Goal: Information Seeking & Learning: Learn about a topic

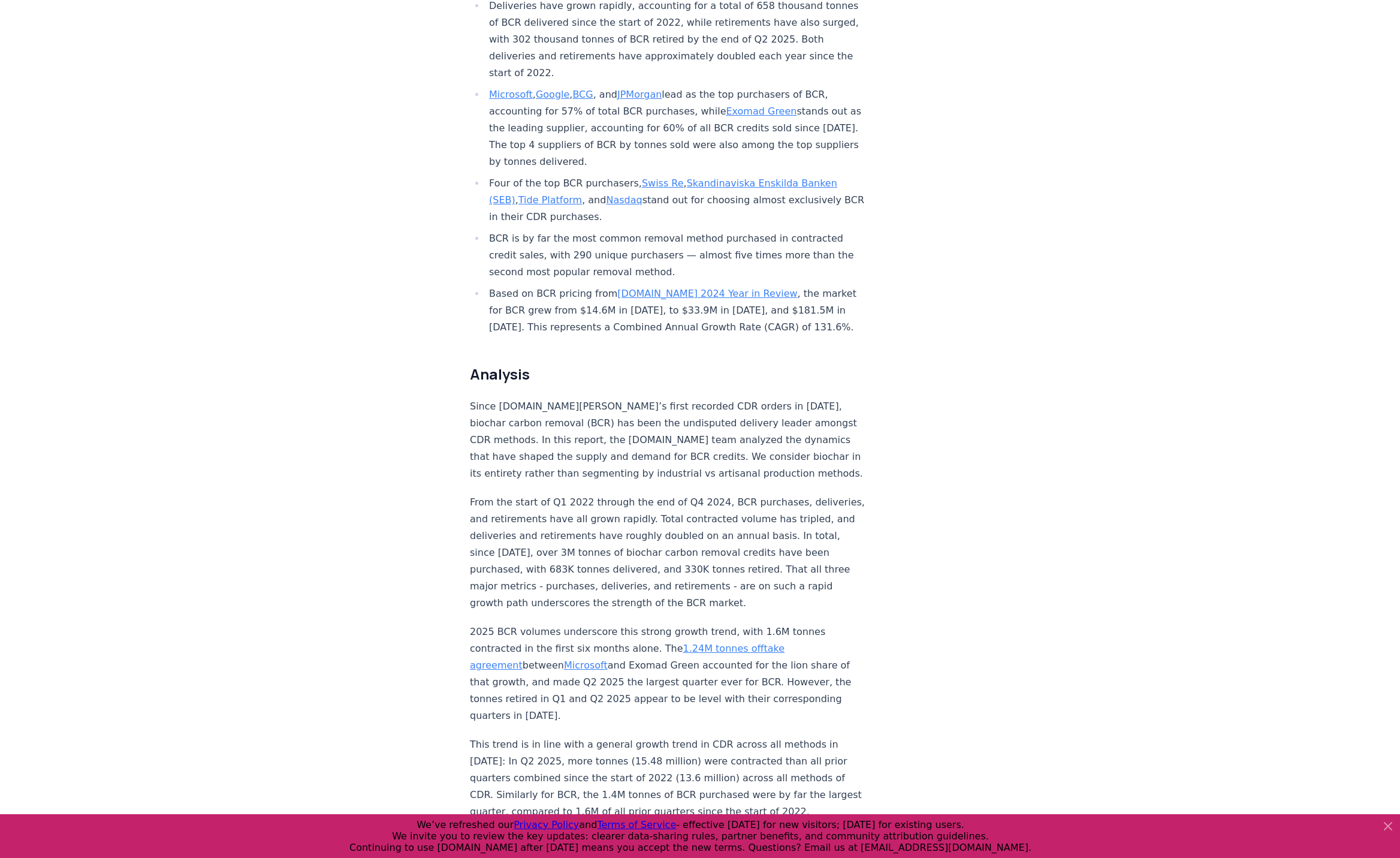
scroll to position [581, 0]
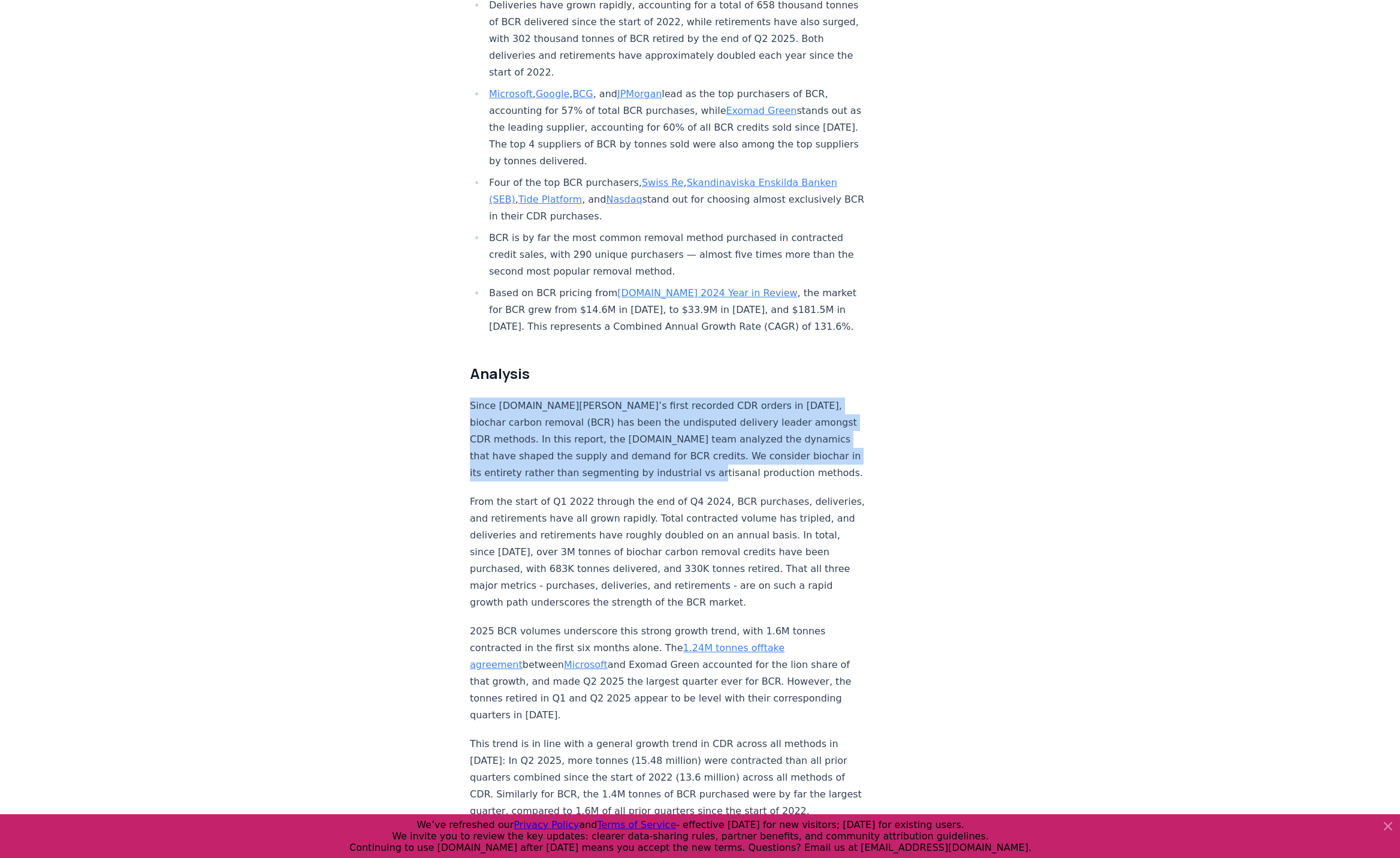
drag, startPoint x: 461, startPoint y: 370, endPoint x: 545, endPoint y: 431, distance: 103.8
click at [620, 397] on p "Since [DOMAIN_NAME][PERSON_NAME]’s first recorded CDR orders in [DATE], biochar…" at bounding box center [668, 439] width 396 height 84
drag, startPoint x: 468, startPoint y: 367, endPoint x: 512, endPoint y: 438, distance: 83.5
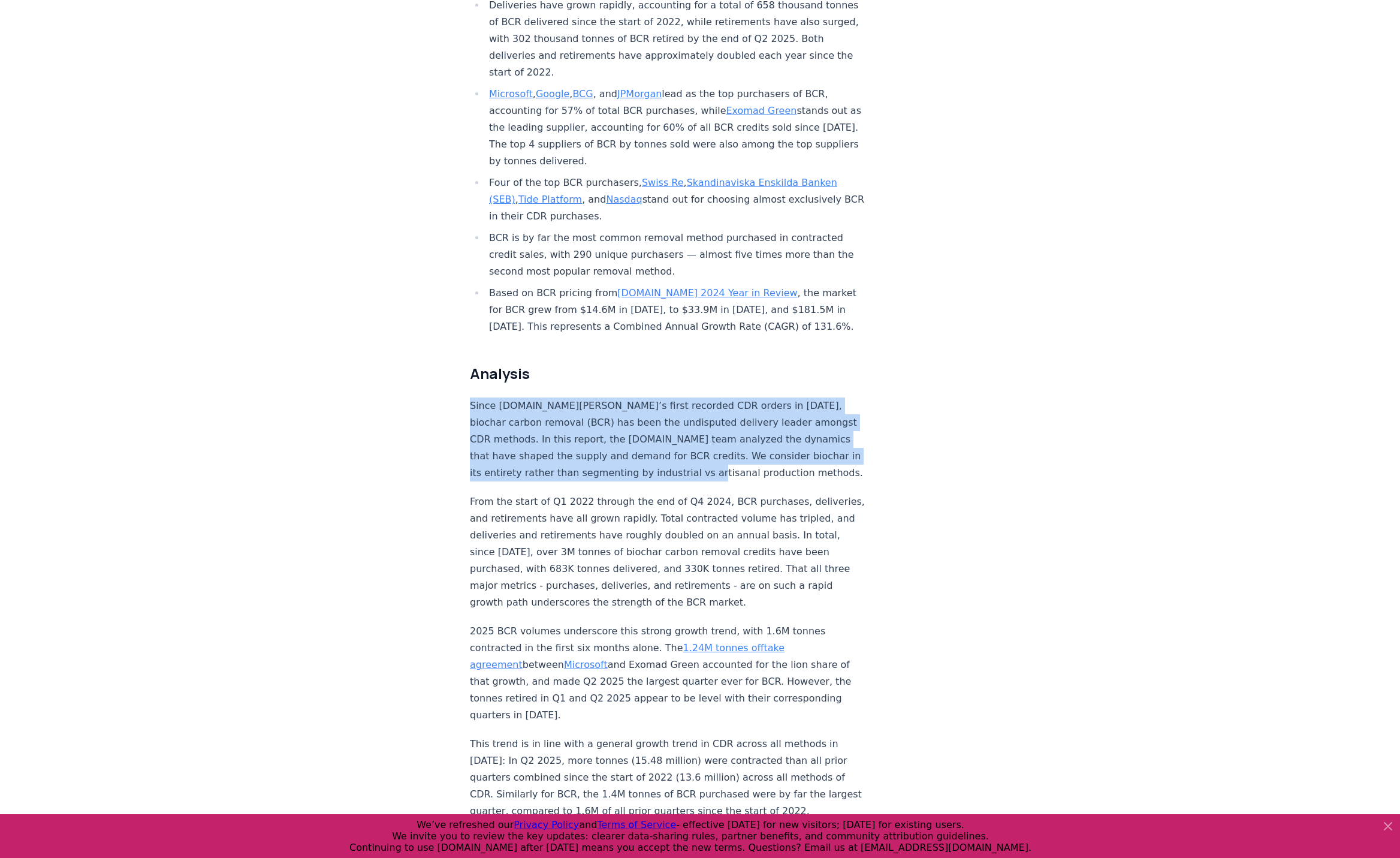
click at [716, 411] on p "Since [DOMAIN_NAME][PERSON_NAME]’s first recorded CDR orders in [DATE], biochar…" at bounding box center [668, 439] width 396 height 84
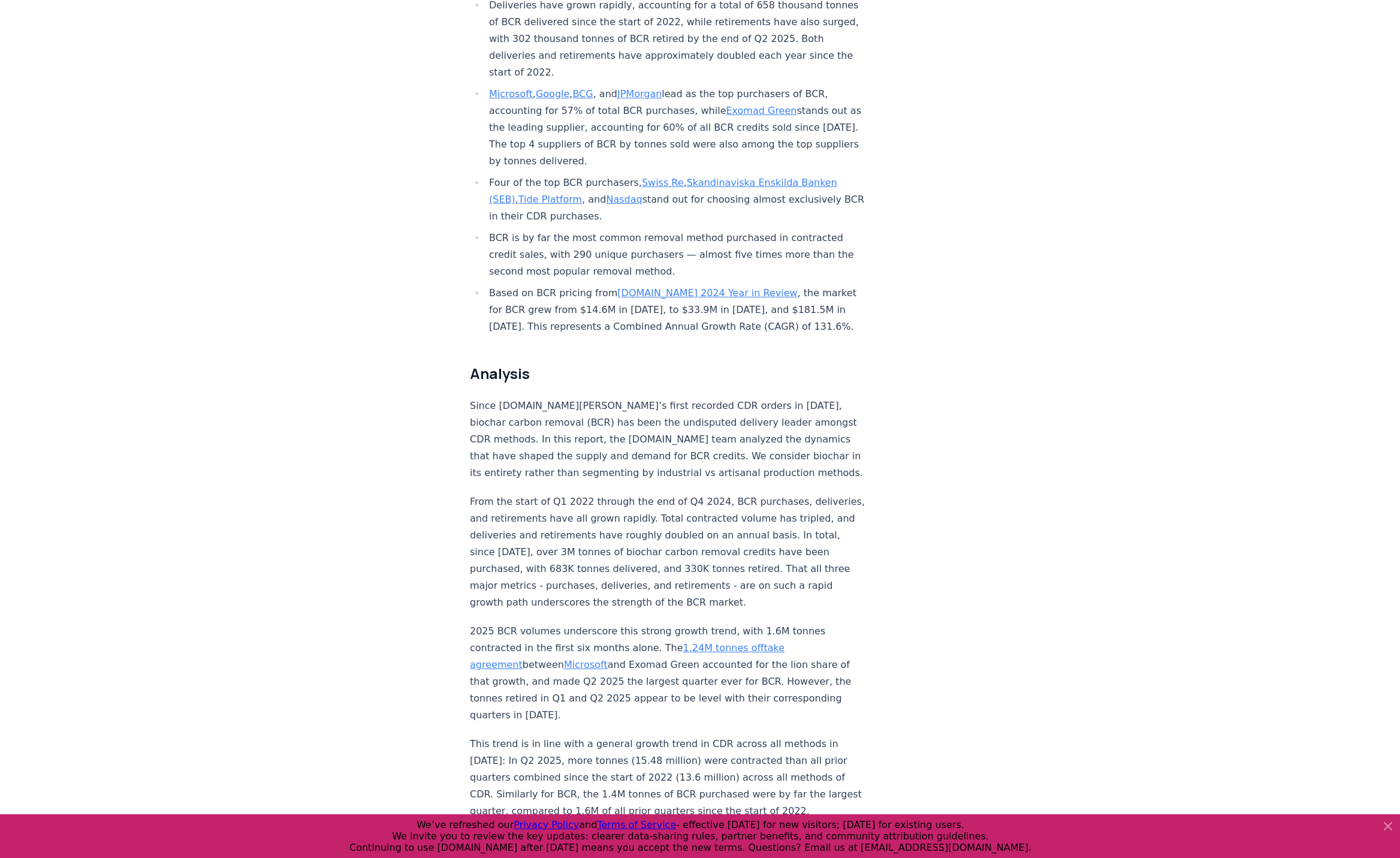
drag, startPoint x: 708, startPoint y: 387, endPoint x: 744, endPoint y: 402, distance: 39.0
click at [744, 402] on p "Since [DOMAIN_NAME][PERSON_NAME]’s first recorded CDR orders in [DATE], biochar…" at bounding box center [668, 439] width 396 height 84
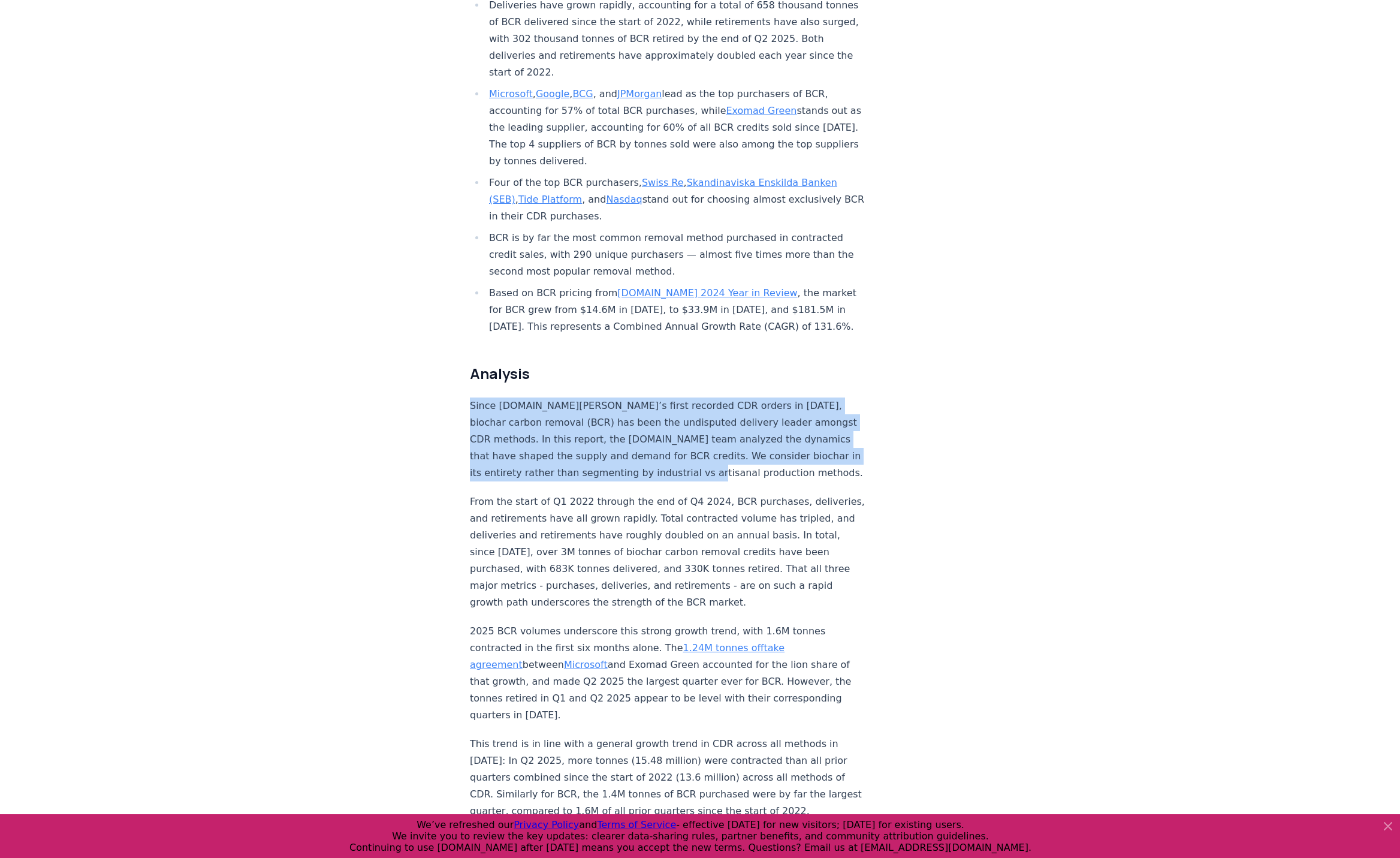
drag, startPoint x: 520, startPoint y: 435, endPoint x: 464, endPoint y: 370, distance: 85.8
copy p "Since [DOMAIN_NAME][PERSON_NAME]’s first recorded CDR orders in [DATE], biochar…"
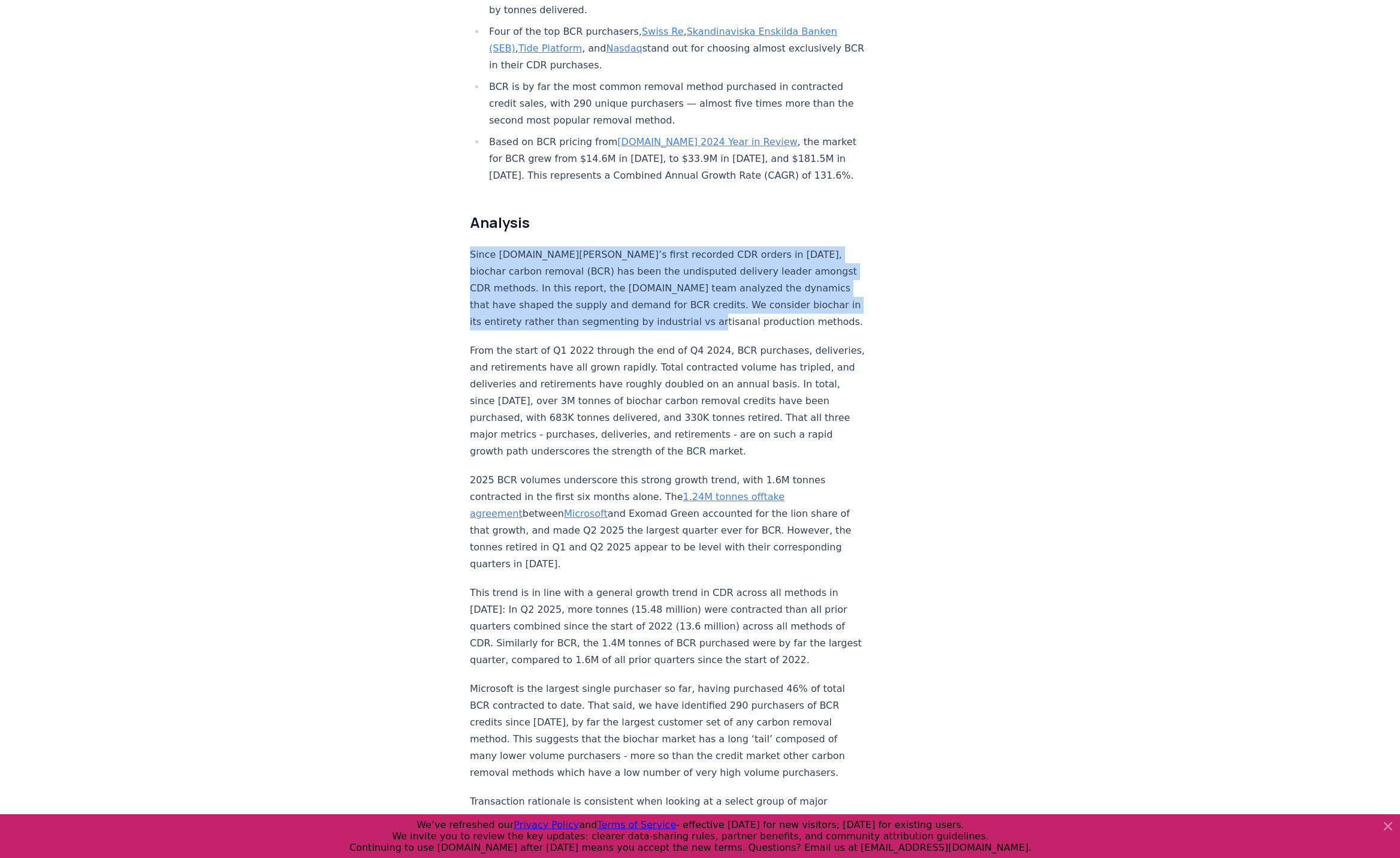
scroll to position [745, 0]
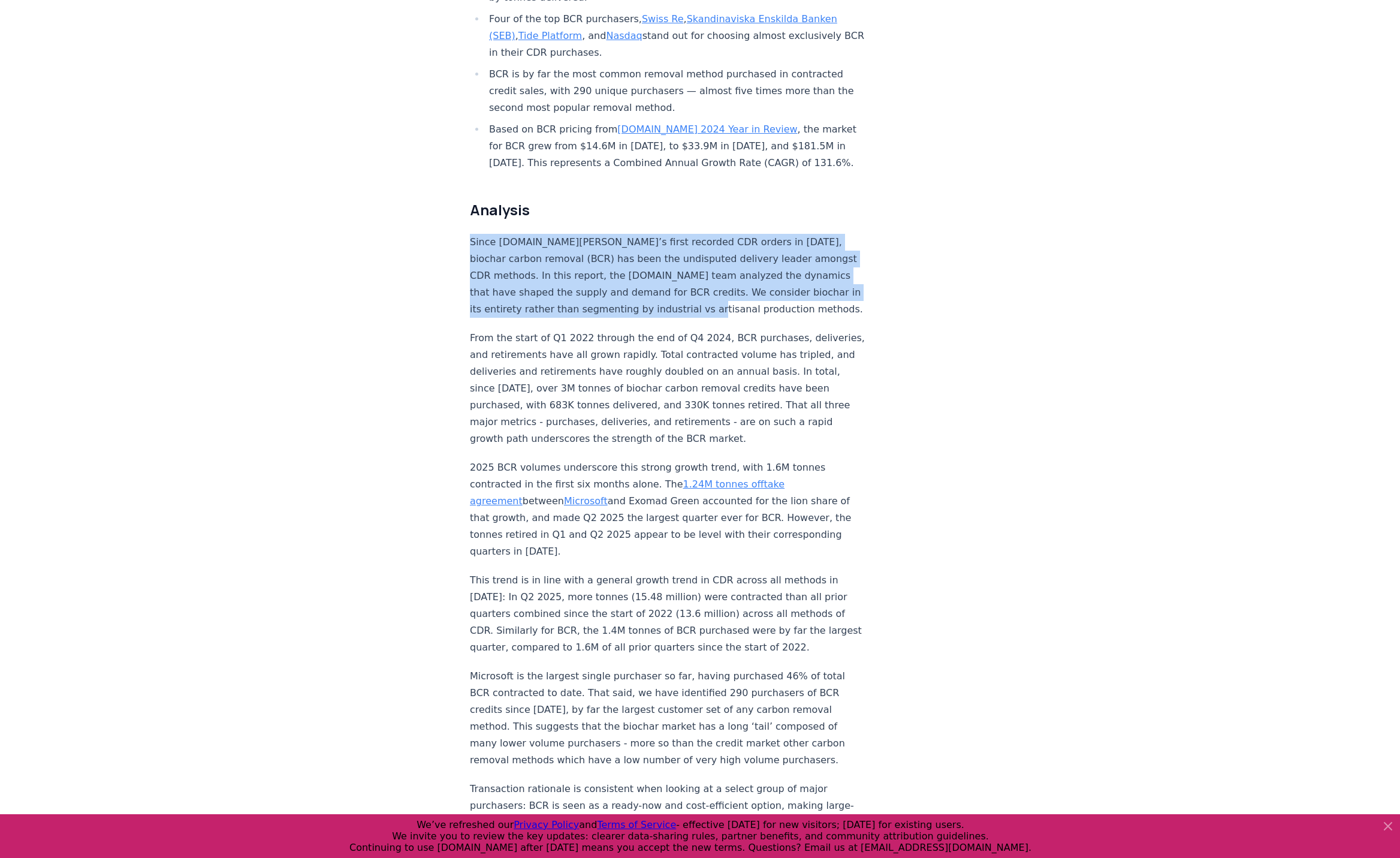
click at [577, 234] on p "Since [DOMAIN_NAME][PERSON_NAME]’s first recorded CDR orders in [DATE], biochar…" at bounding box center [668, 276] width 396 height 84
drag, startPoint x: 468, startPoint y: 205, endPoint x: 517, endPoint y: 271, distance: 82.2
copy p "Since [DOMAIN_NAME][PERSON_NAME]’s first recorded CDR orders in [DATE], biochar…"
